Goal: Browse casually: Explore the website without a specific task or goal

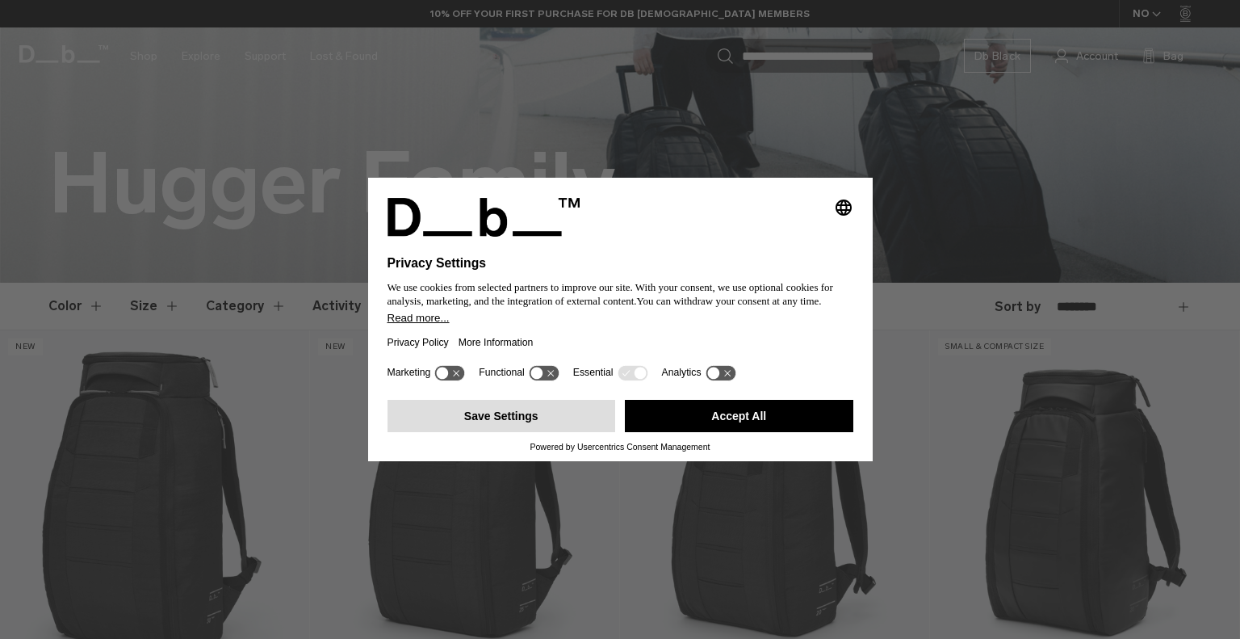
click at [565, 413] on button "Save Settings" at bounding box center [502, 416] width 228 height 32
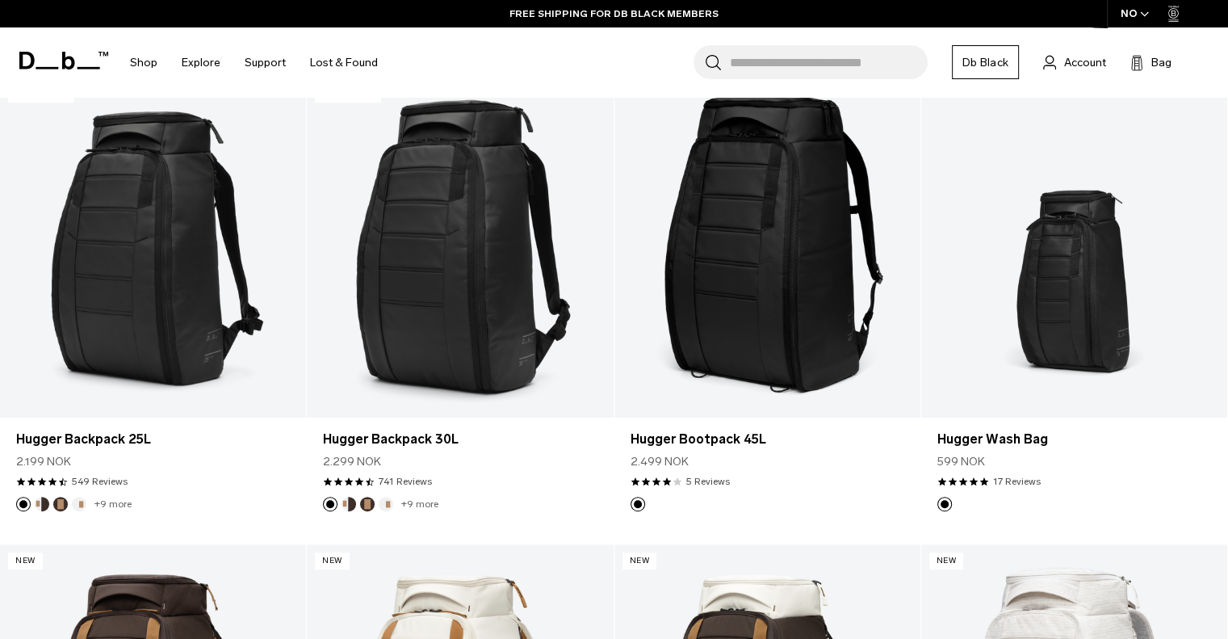
scroll to position [965, 0]
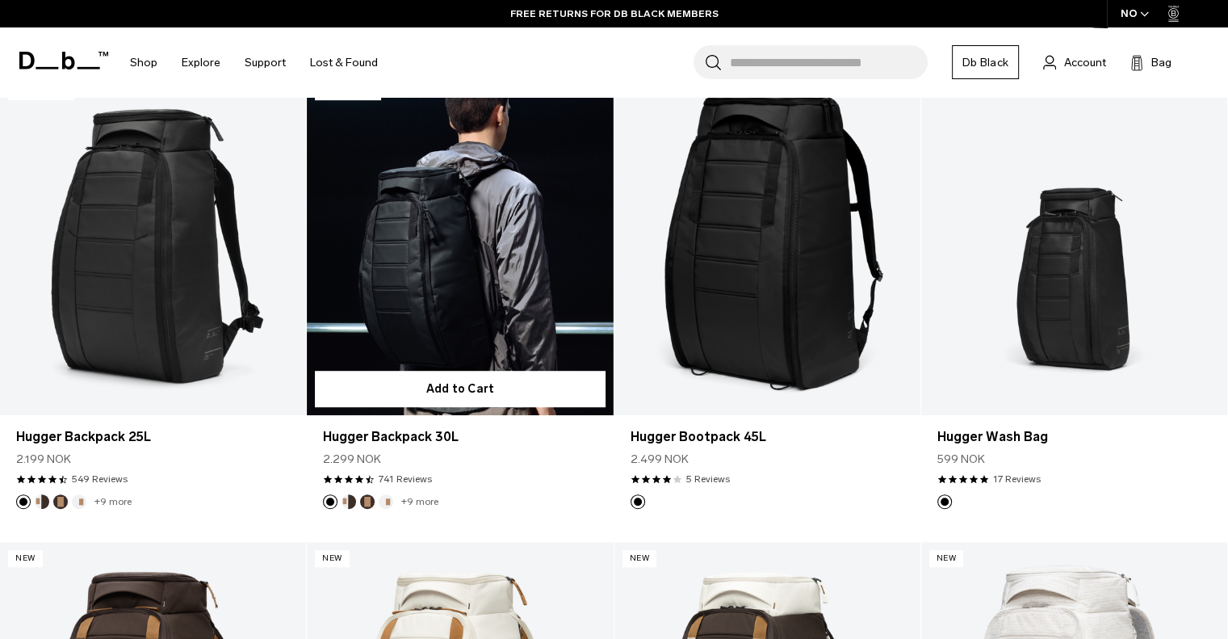
click at [349, 500] on button "Cappuccino" at bounding box center [348, 501] width 15 height 15
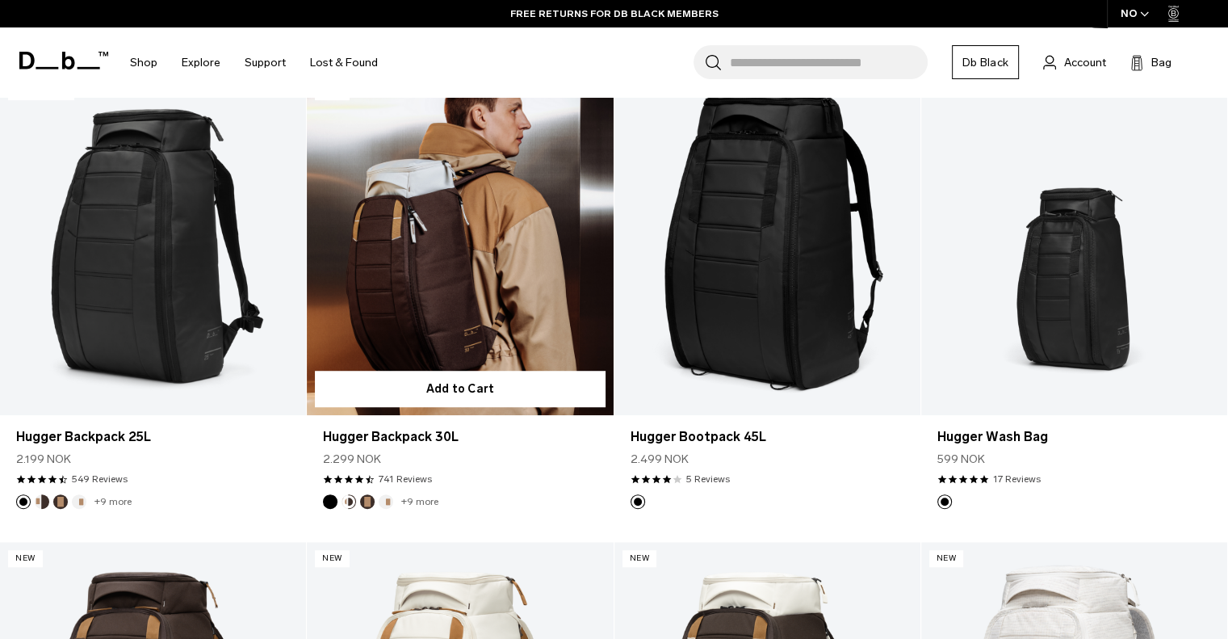
click at [367, 501] on button "Espresso" at bounding box center [367, 501] width 15 height 15
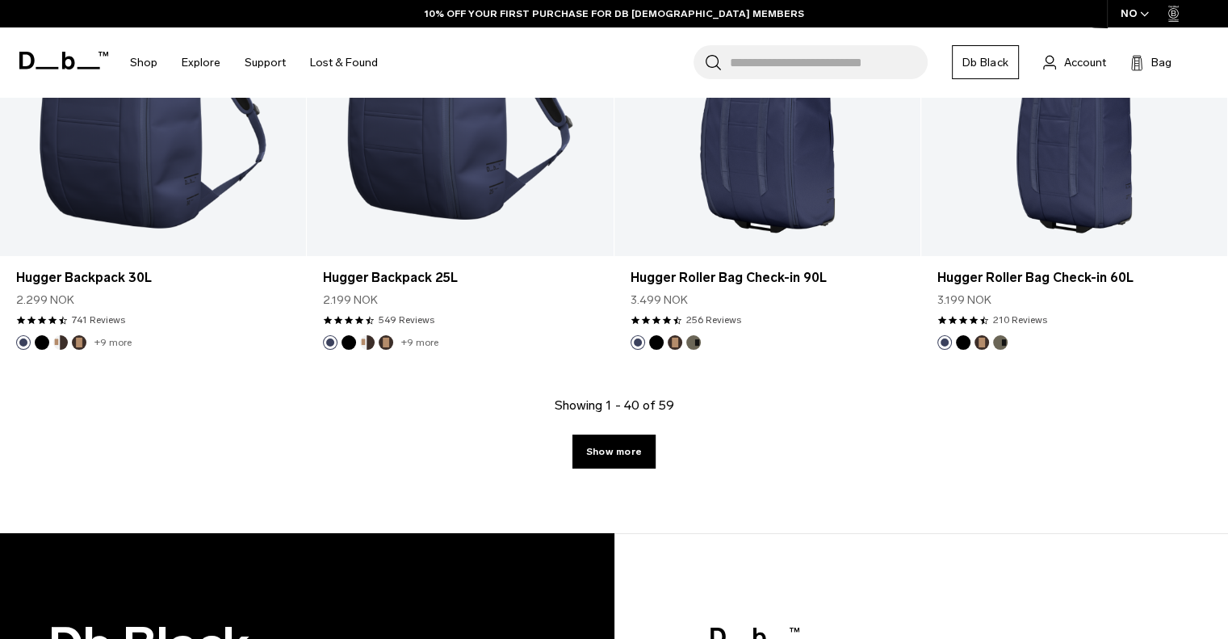
scroll to position [4875, 0]
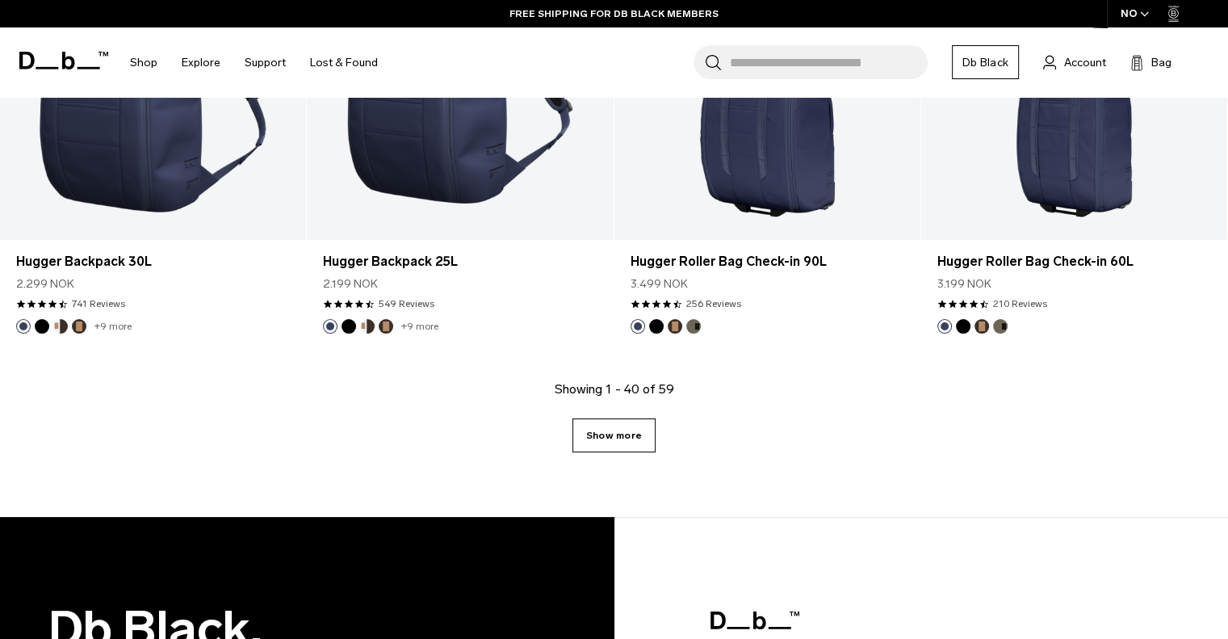
click at [622, 437] on link "Show more" at bounding box center [613, 435] width 83 height 34
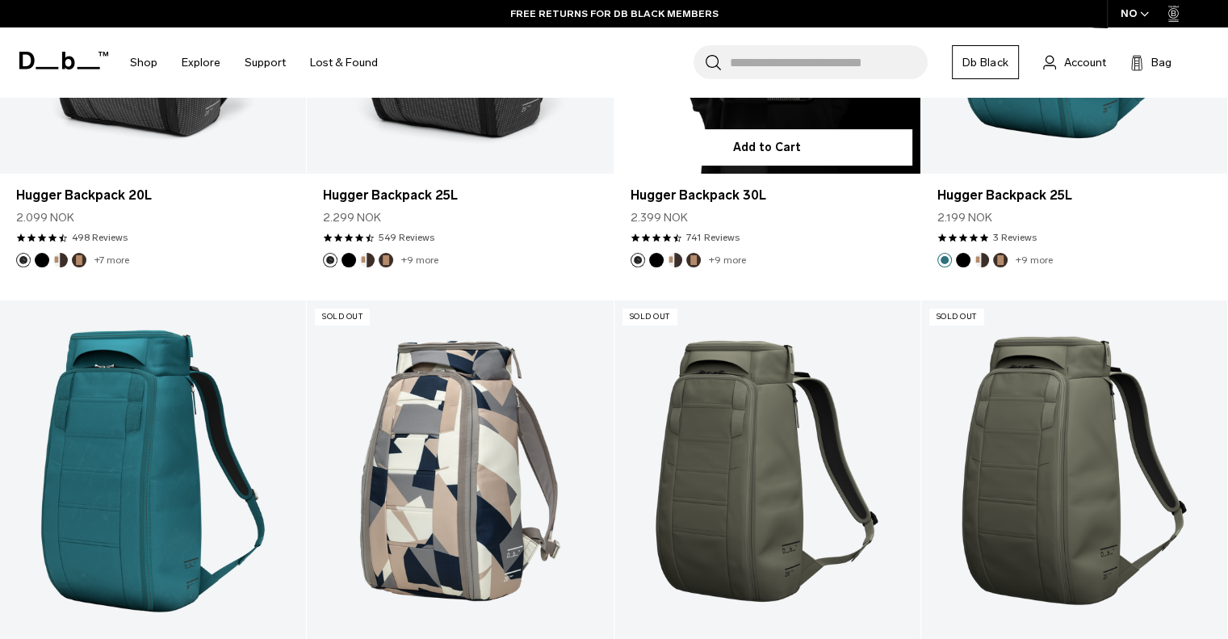
scroll to position [6342, 0]
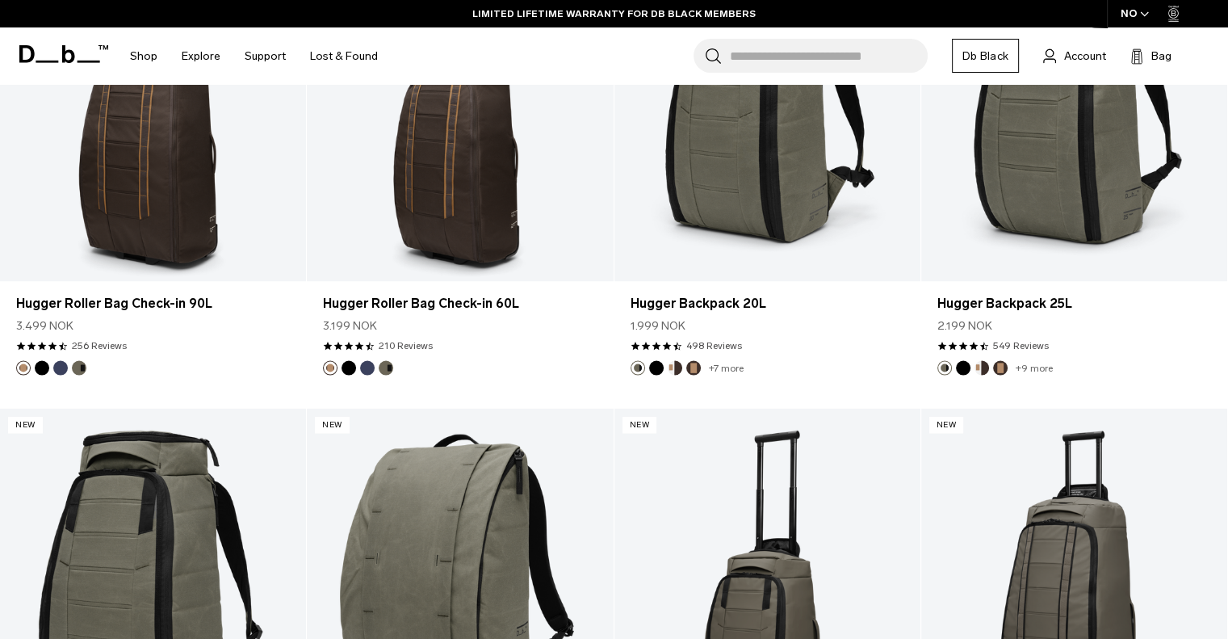
click at [993, 61] on link "Db Black" at bounding box center [985, 56] width 67 height 34
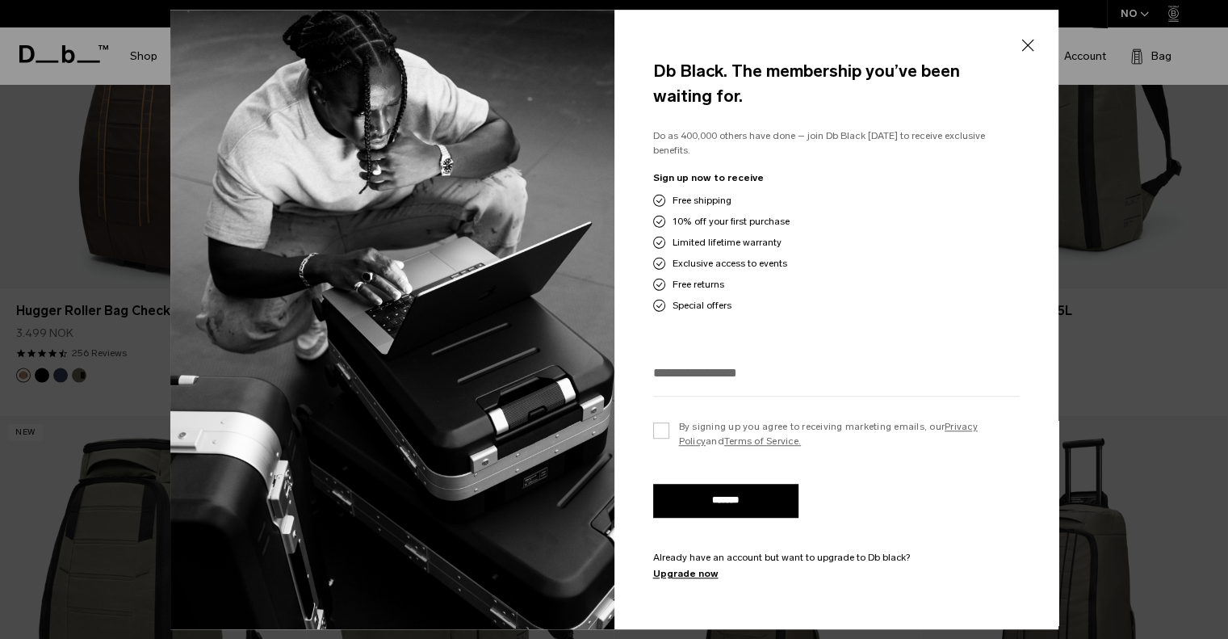
scroll to position [2958, 0]
click at [1029, 50] on button "Close" at bounding box center [1027, 46] width 20 height 34
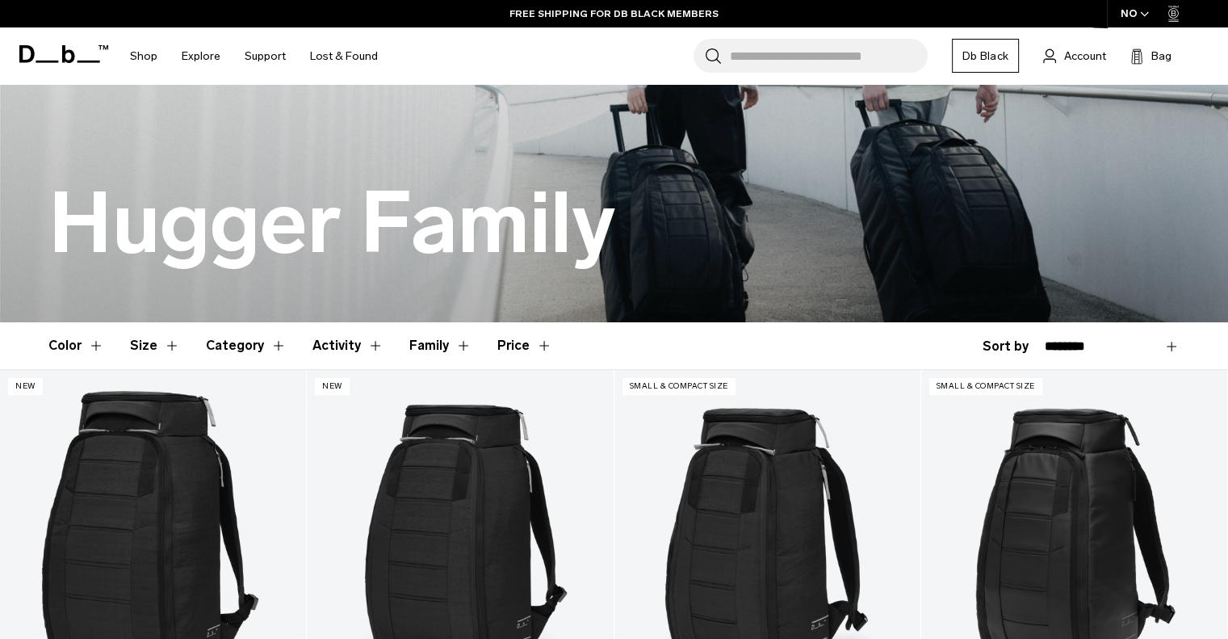
scroll to position [0, 0]
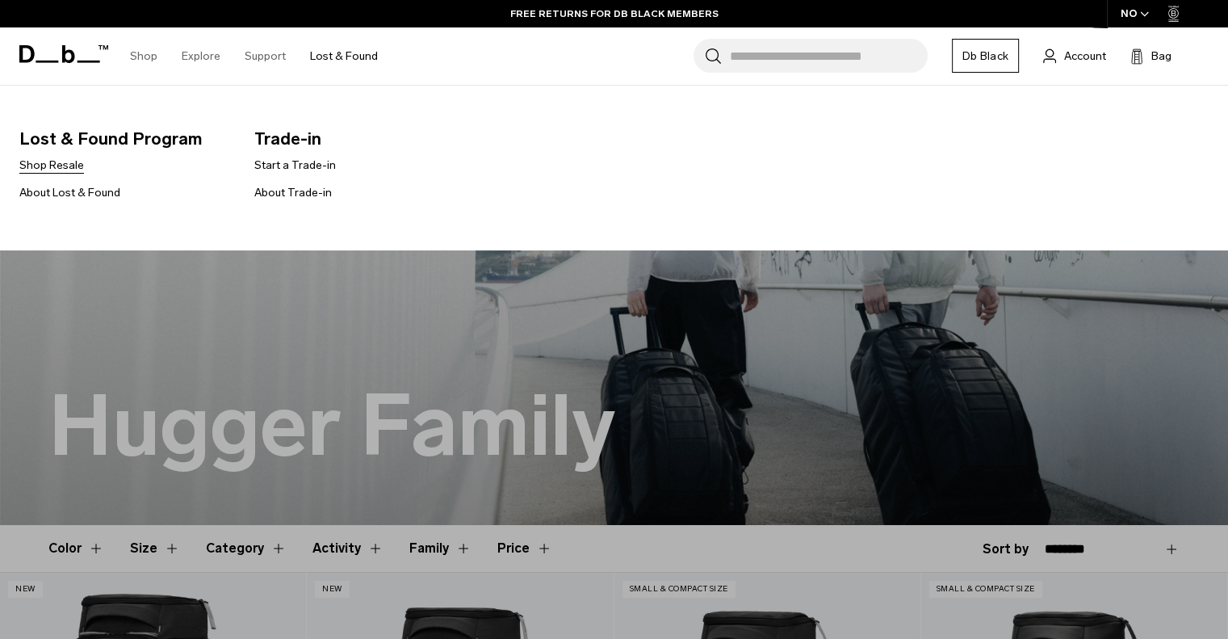
click at [62, 161] on link "Shop Resale" at bounding box center [51, 165] width 65 height 17
